Goal: Transaction & Acquisition: Purchase product/service

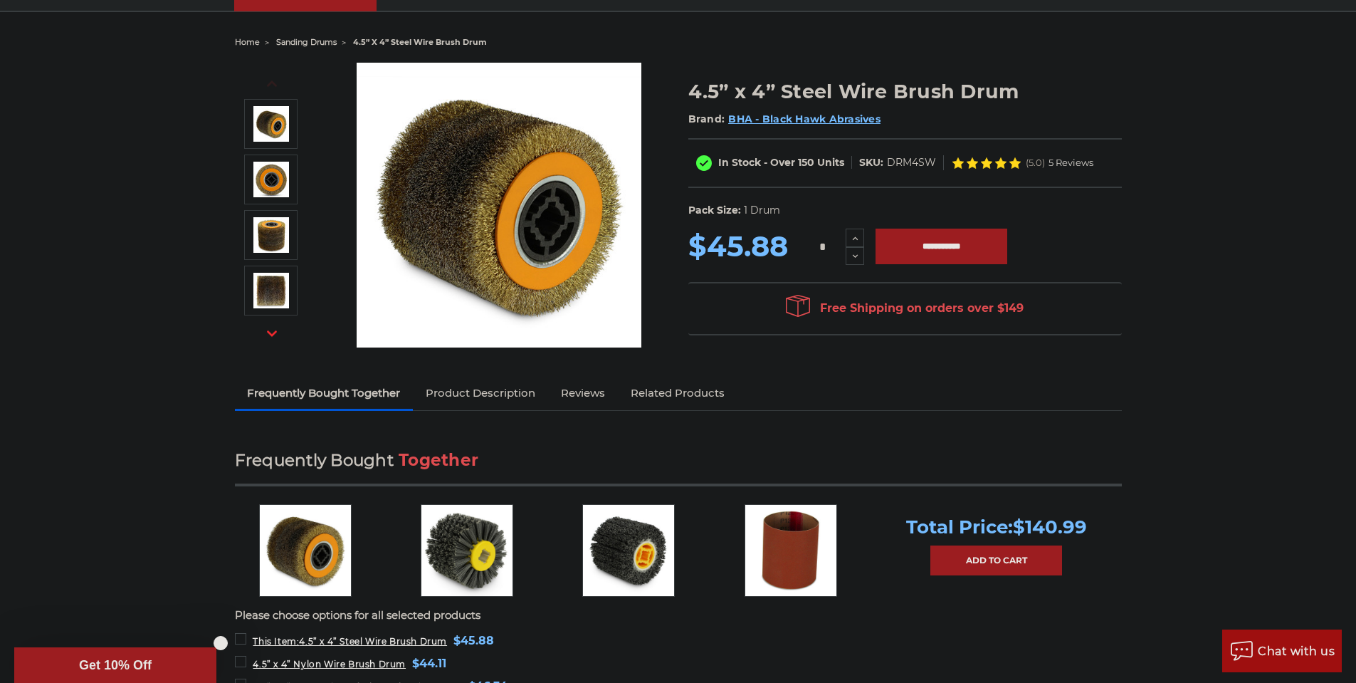
scroll to position [142, 0]
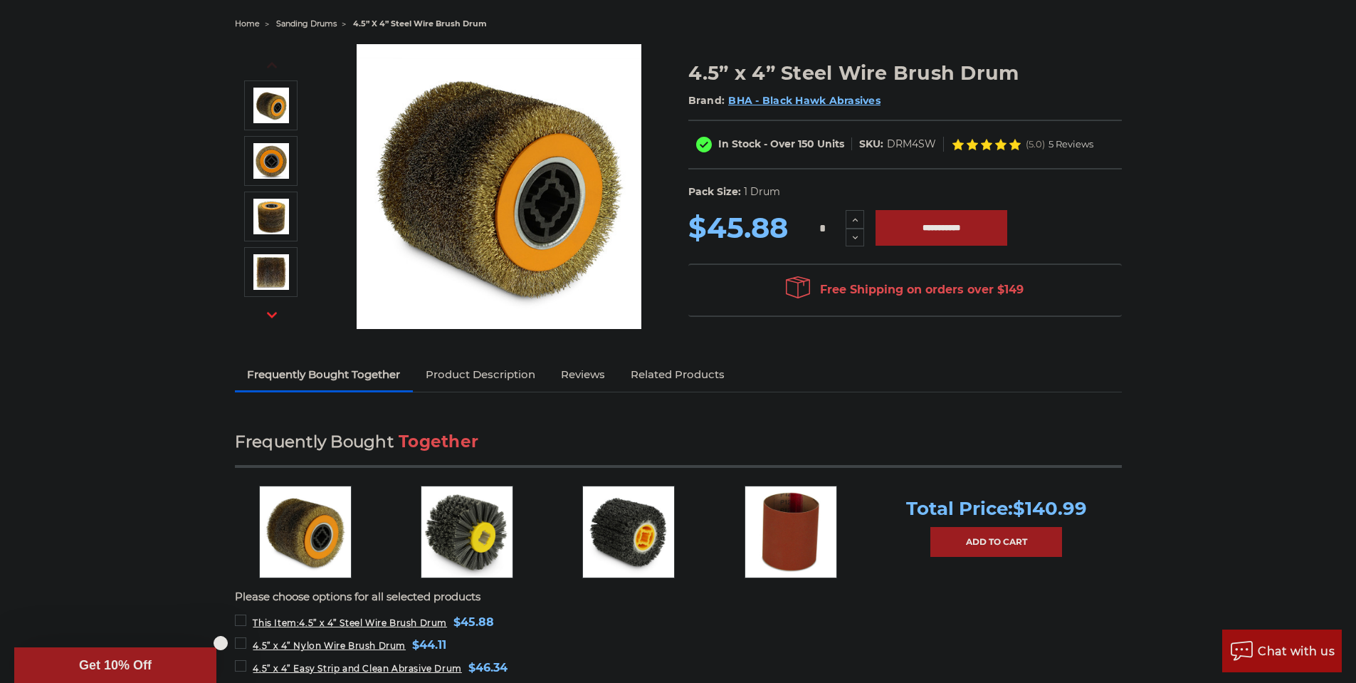
click at [482, 375] on link "Product Description" at bounding box center [480, 374] width 135 height 31
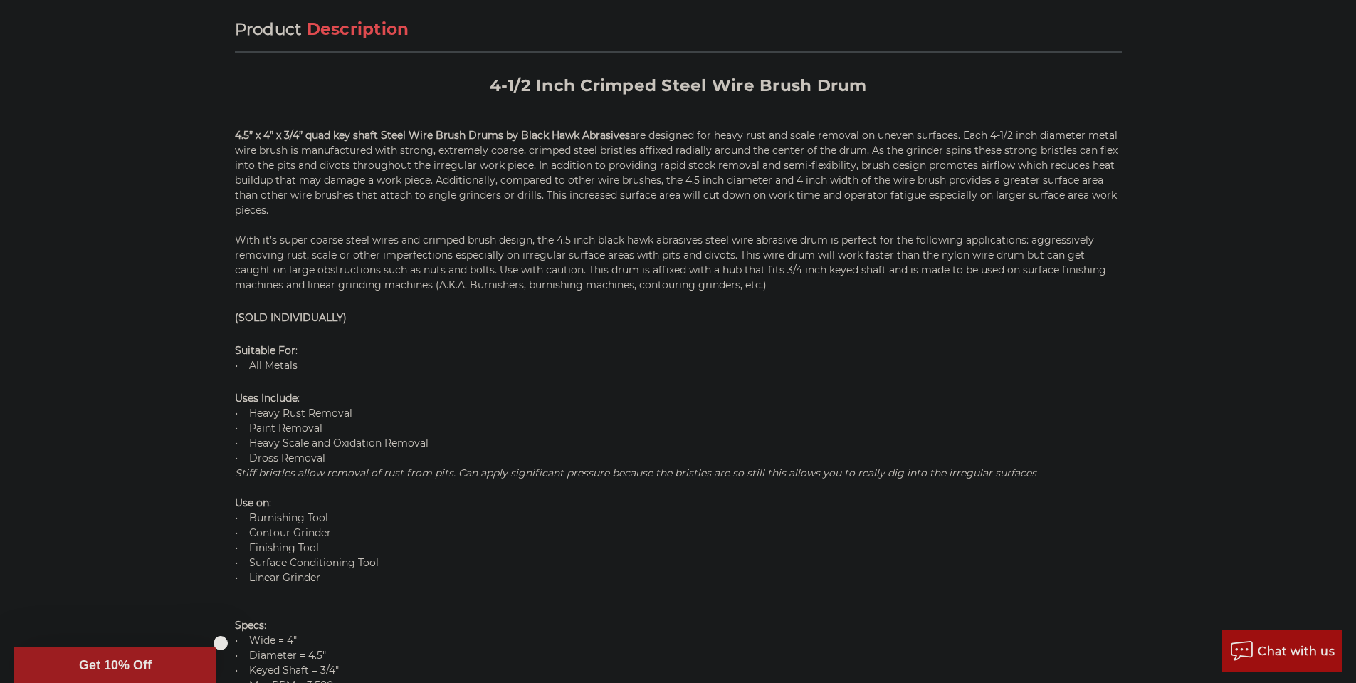
scroll to position [867, 0]
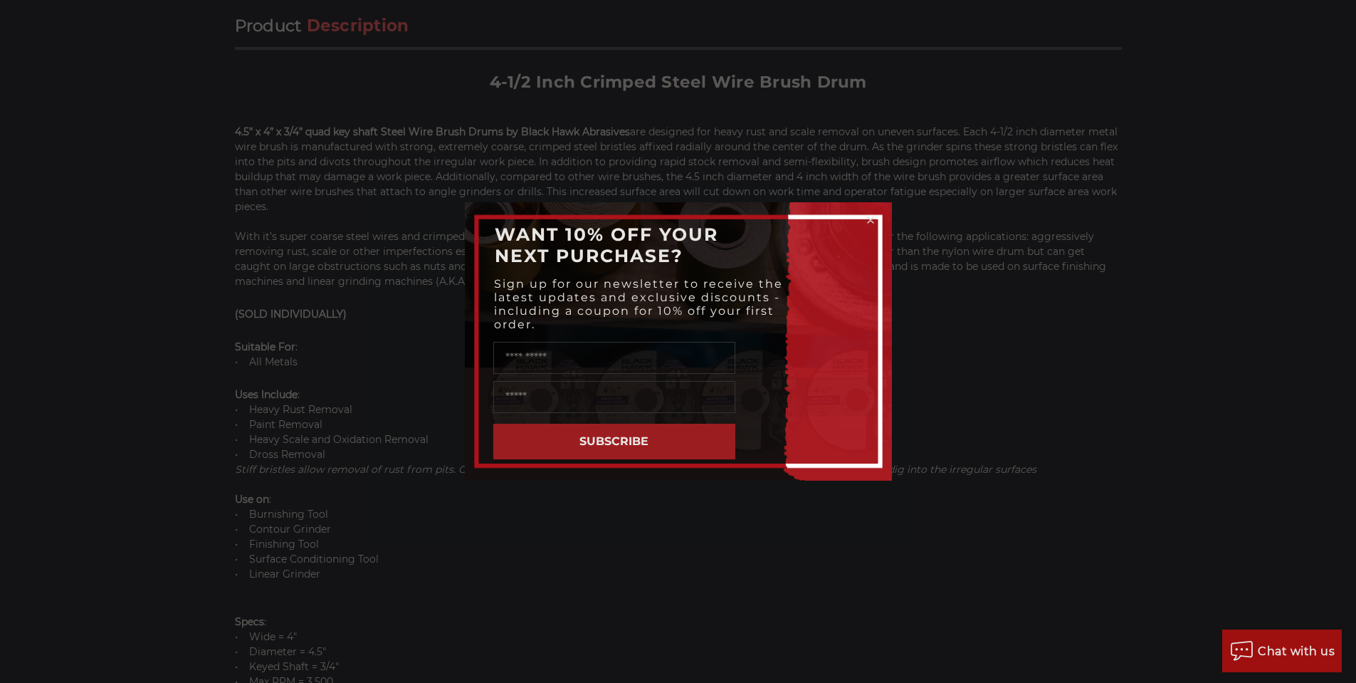
click at [870, 217] on circle "Close dialog" at bounding box center [871, 221] width 14 height 14
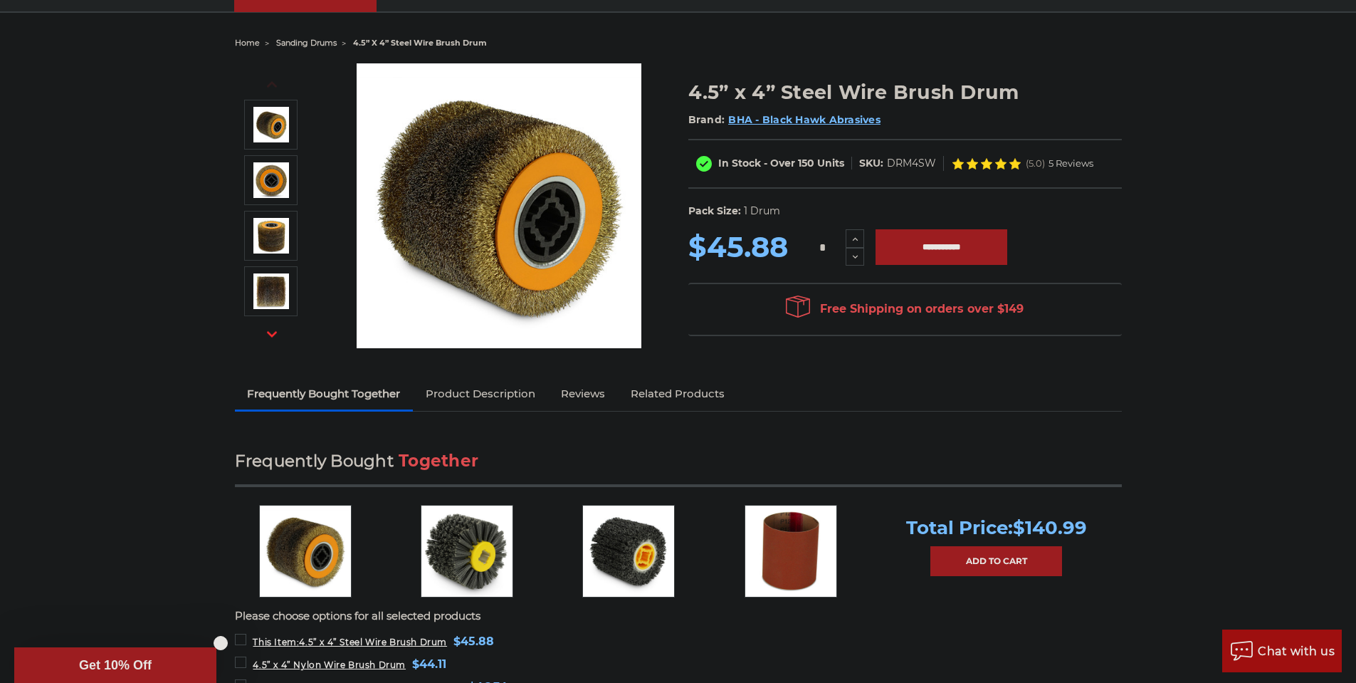
scroll to position [0, 0]
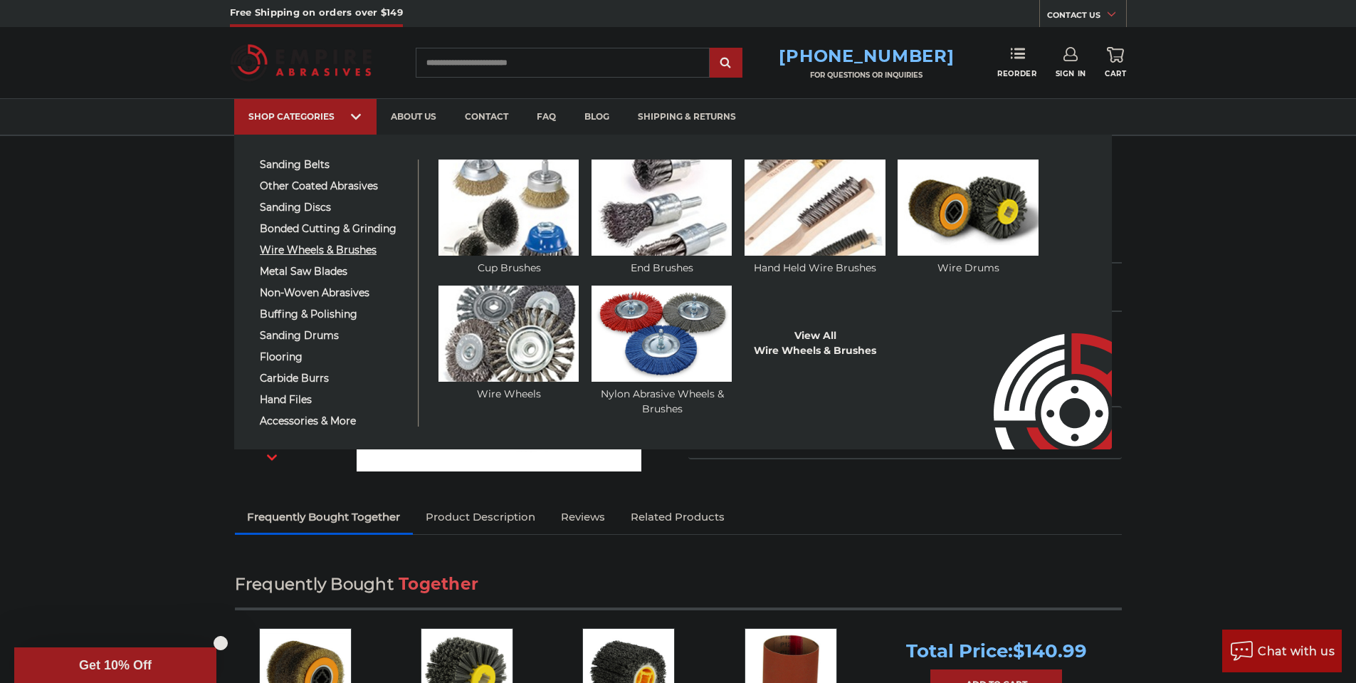
click at [330, 246] on span "wire wheels & brushes" at bounding box center [333, 250] width 147 height 11
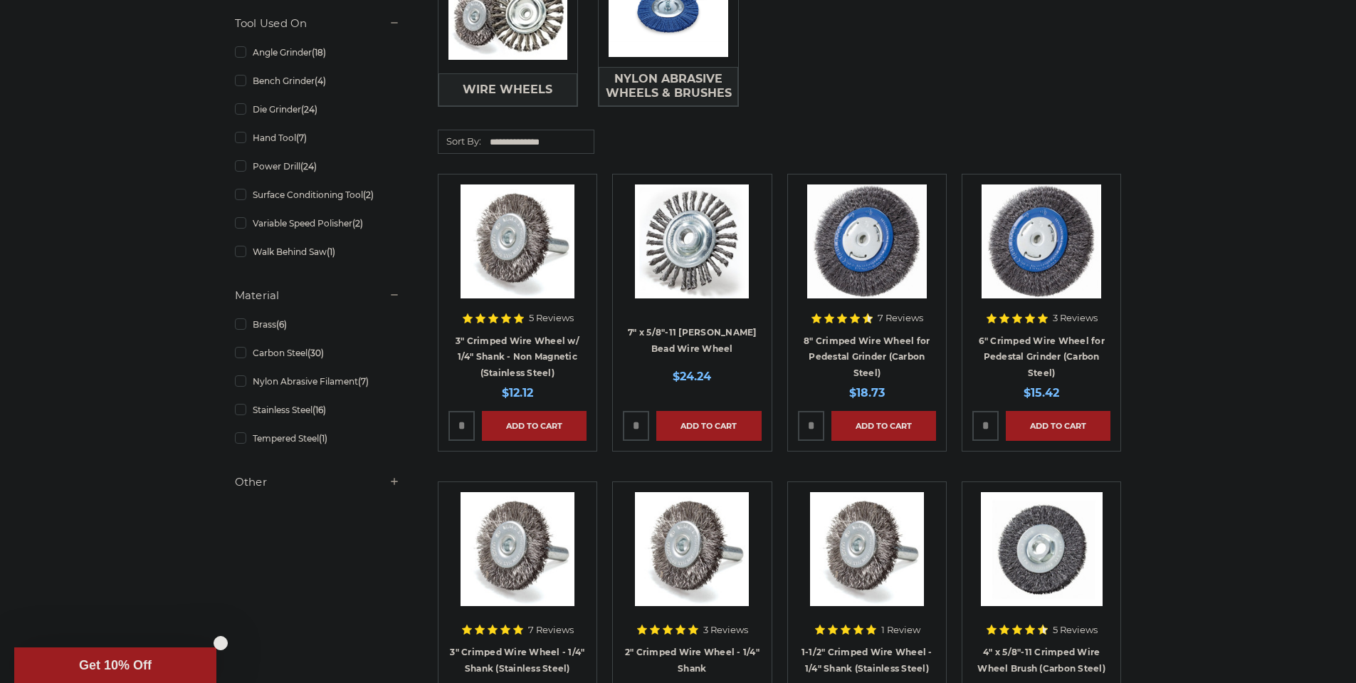
scroll to position [570, 0]
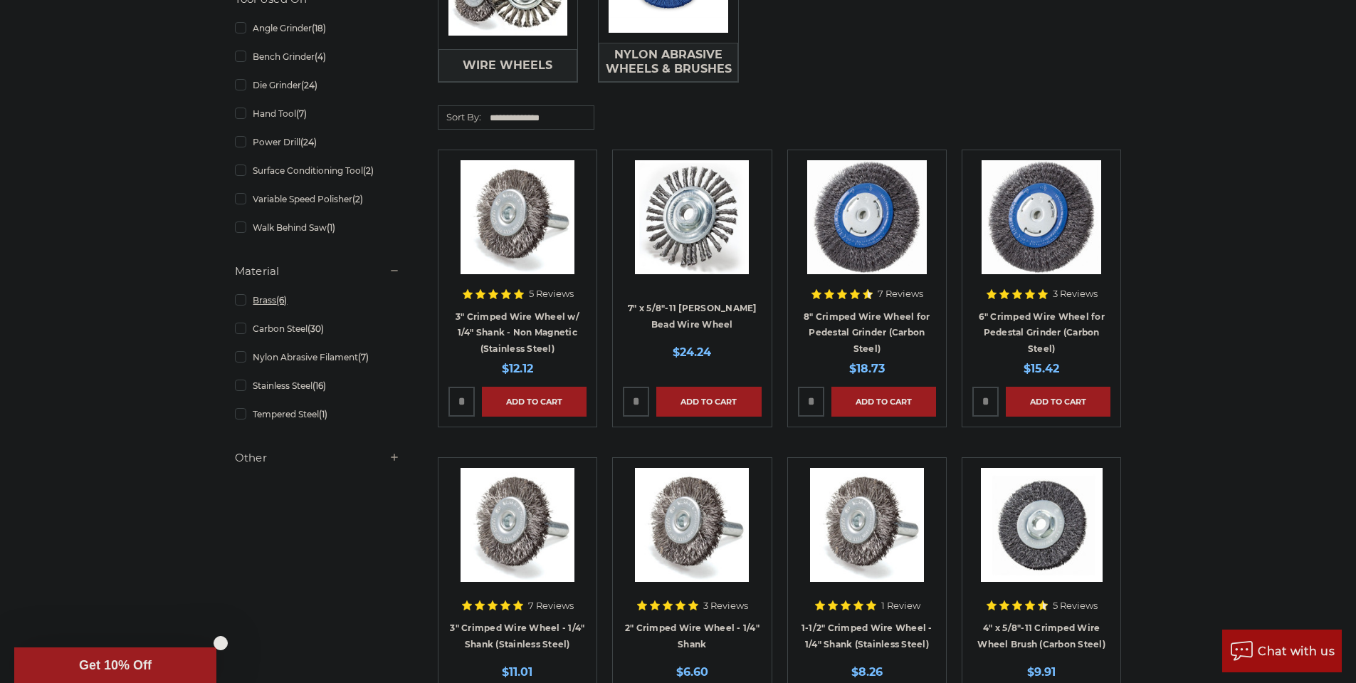
click at [241, 300] on link "Brass (6)" at bounding box center [317, 300] width 165 height 25
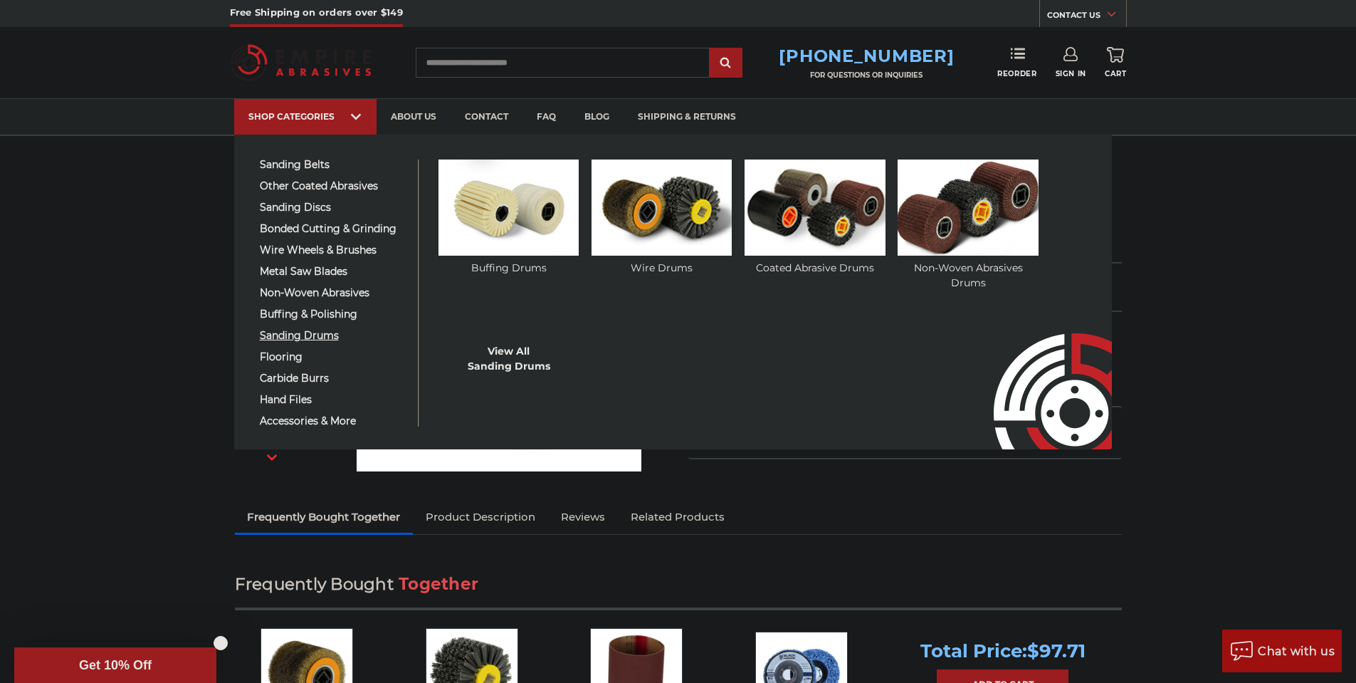
click at [302, 338] on span "sanding drums" at bounding box center [333, 335] width 147 height 11
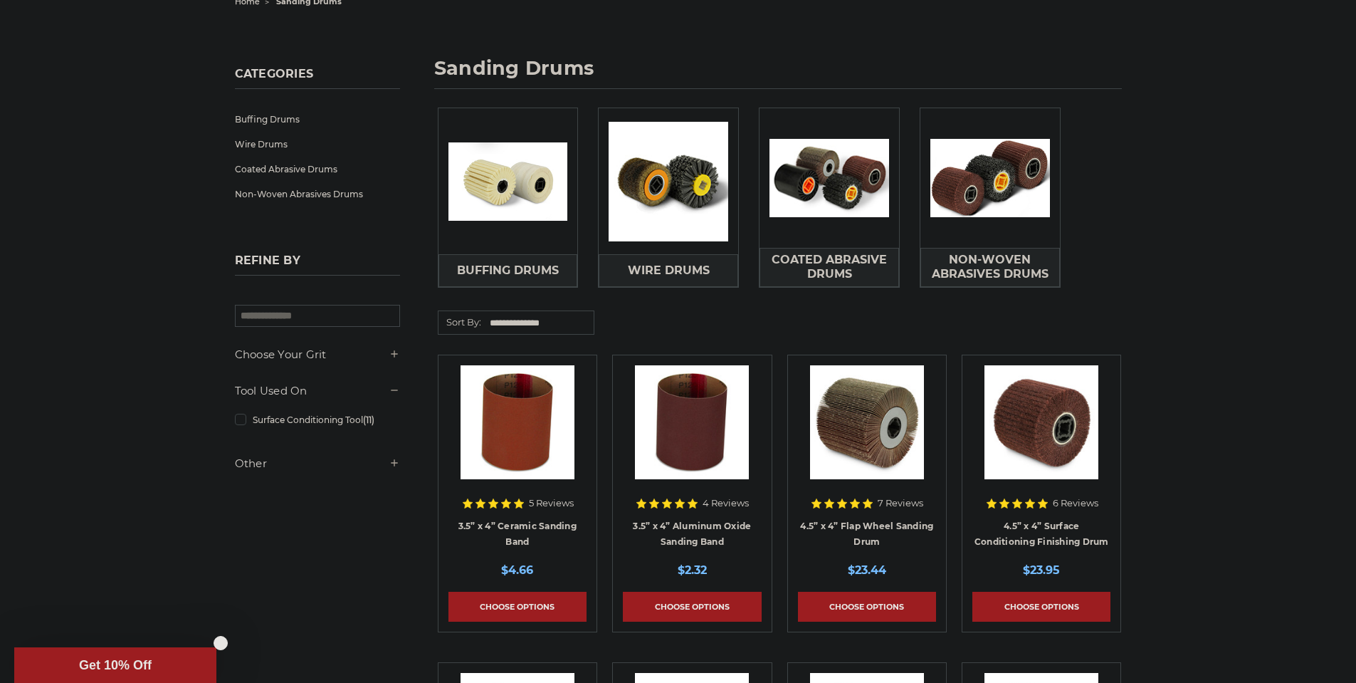
scroll to position [142, 0]
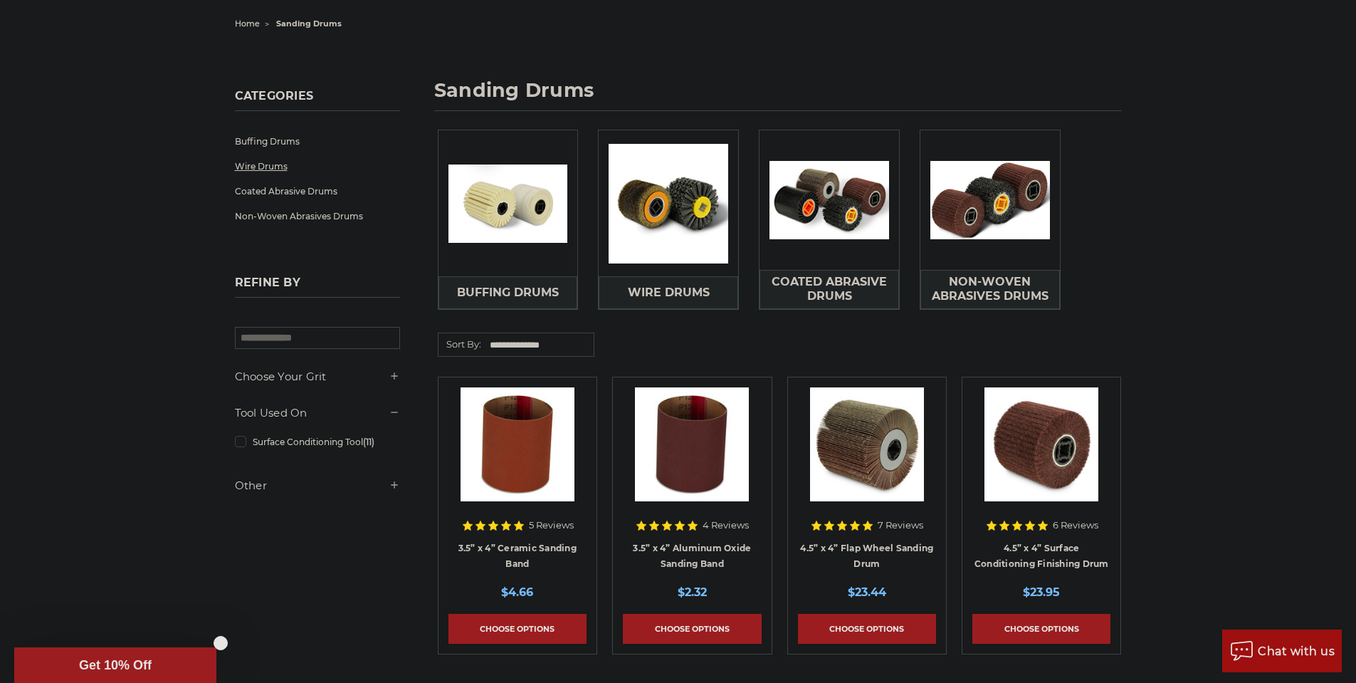
click at [268, 169] on link "Wire Drums" at bounding box center [317, 166] width 165 height 25
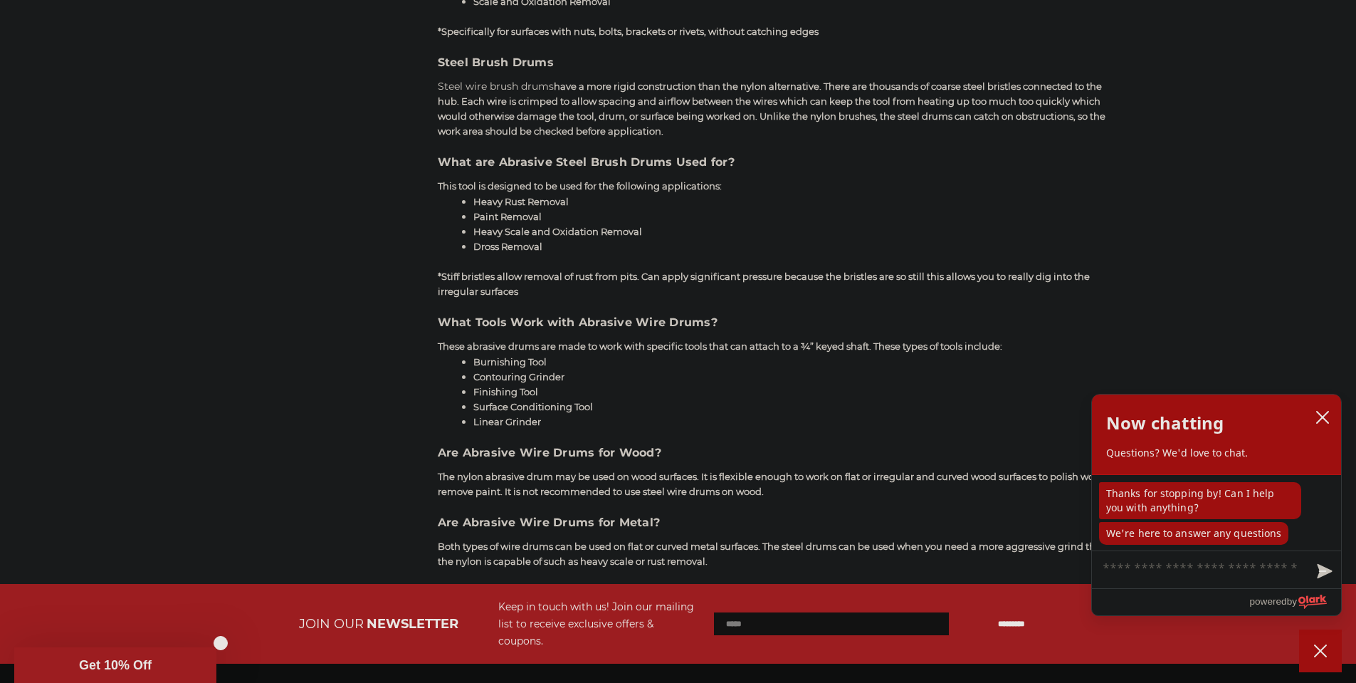
scroll to position [1139, 0]
